Goal: Task Accomplishment & Management: Manage account settings

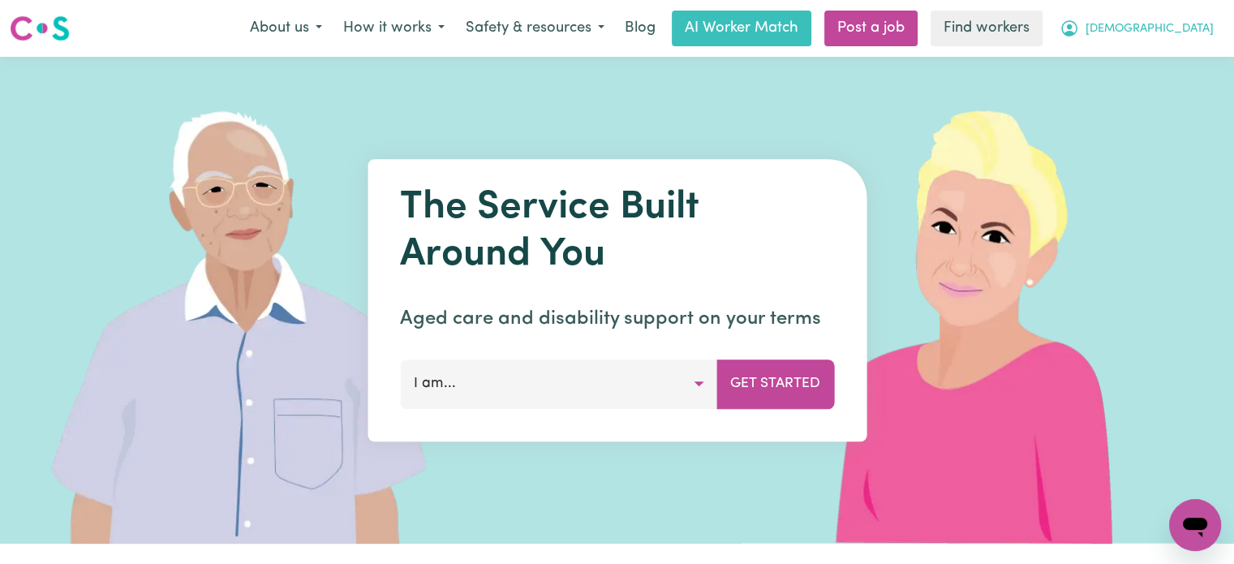
click at [1178, 21] on span "[DEMOGRAPHIC_DATA]" at bounding box center [1150, 29] width 128 height 18
drag, startPoint x: 1156, startPoint y: 107, endPoint x: 1182, endPoint y: 62, distance: 51.9
click at [1156, 107] on link "Logout" at bounding box center [1160, 93] width 128 height 31
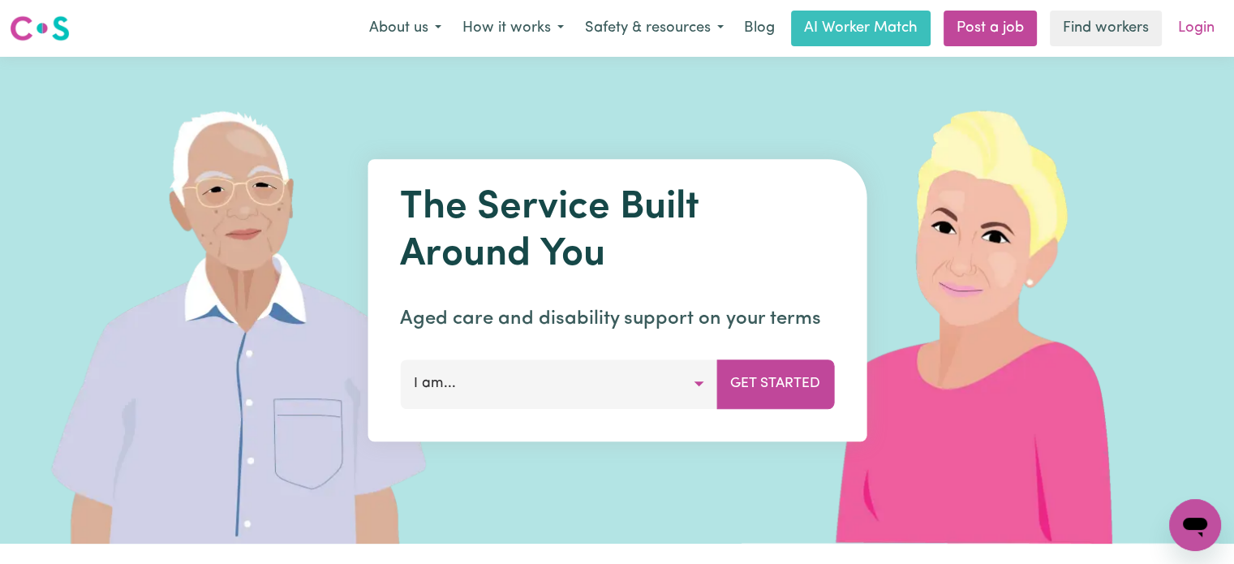
drag, startPoint x: 1188, startPoint y: 48, endPoint x: 1200, endPoint y: 29, distance: 22.3
click at [1190, 44] on nav "Menu About us How it works Safety & resources Blog AI Worker Match Post a job F…" at bounding box center [617, 28] width 1234 height 57
click at [1200, 29] on link "Login" at bounding box center [1197, 29] width 56 height 36
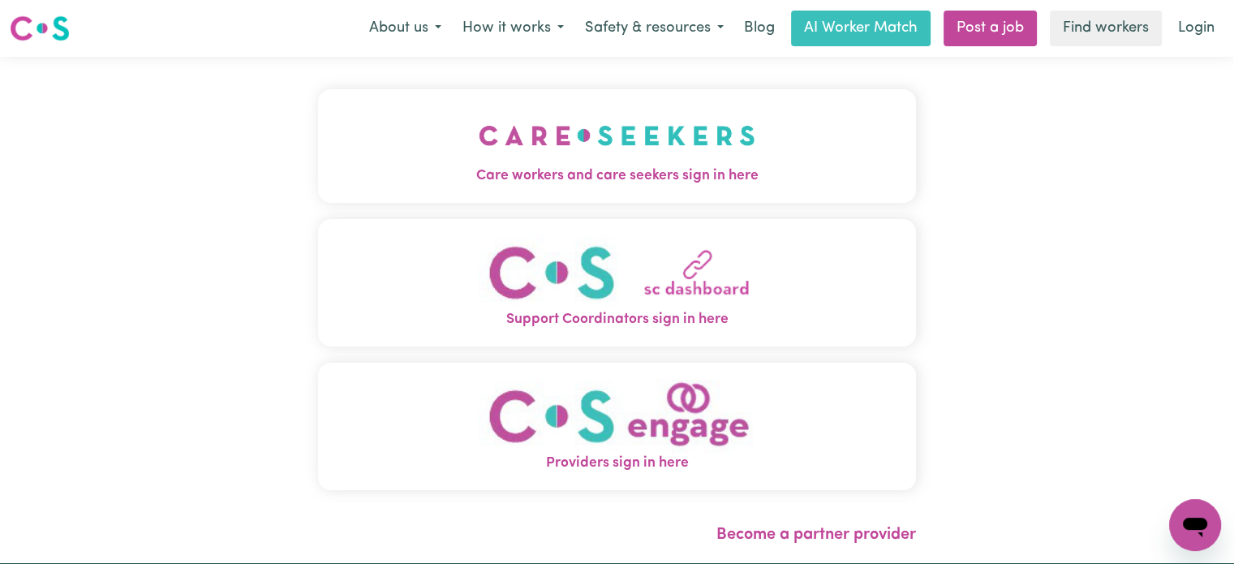
click at [676, 153] on button "Care workers and care seekers sign in here" at bounding box center [617, 146] width 598 height 114
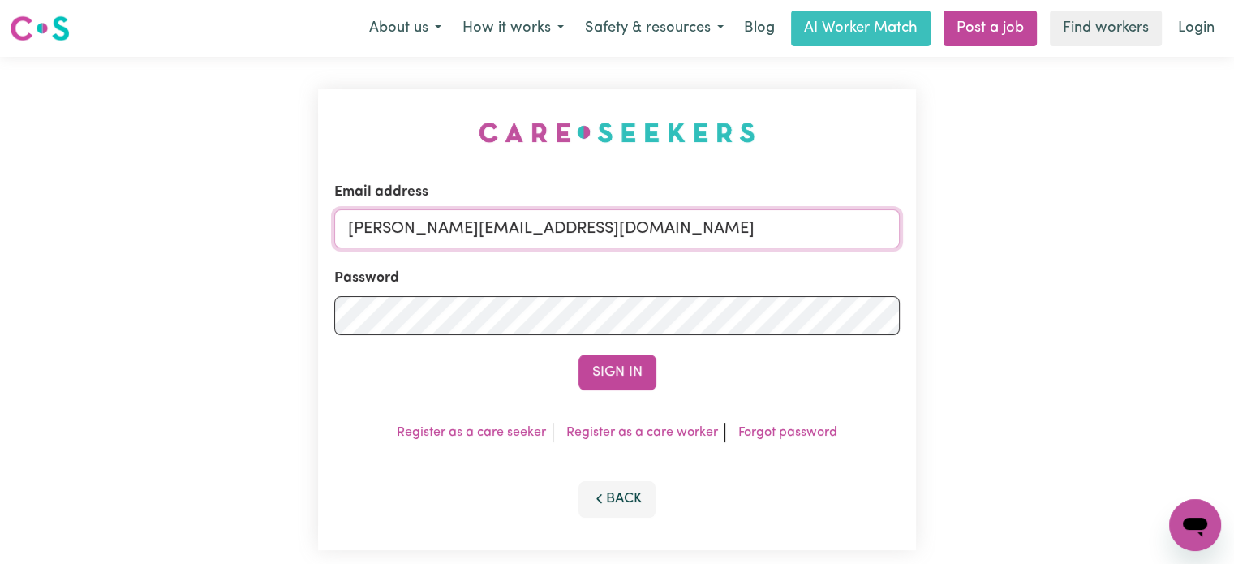
click at [626, 227] on input "[PERSON_NAME][EMAIL_ADDRESS][DOMAIN_NAME]" at bounding box center [617, 228] width 566 height 39
drag, startPoint x: 743, startPoint y: 222, endPoint x: 427, endPoint y: 230, distance: 316.6
click at [427, 230] on input "[EMAIL_ADDRESS][DOMAIN_NAME]" at bounding box center [617, 228] width 566 height 39
type input "[EMAIL_ADDRESS][DOMAIN_NAME]"
click at [620, 365] on button "Sign In" at bounding box center [618, 373] width 78 height 36
